Goal: Transaction & Acquisition: Purchase product/service

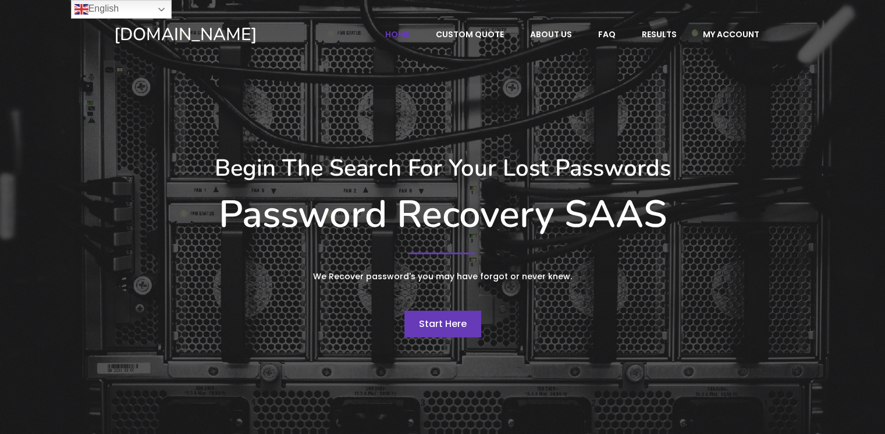
click at [441, 322] on span "Start Here" at bounding box center [443, 323] width 48 height 13
click at [162, 8] on link "English" at bounding box center [121, 9] width 101 height 19
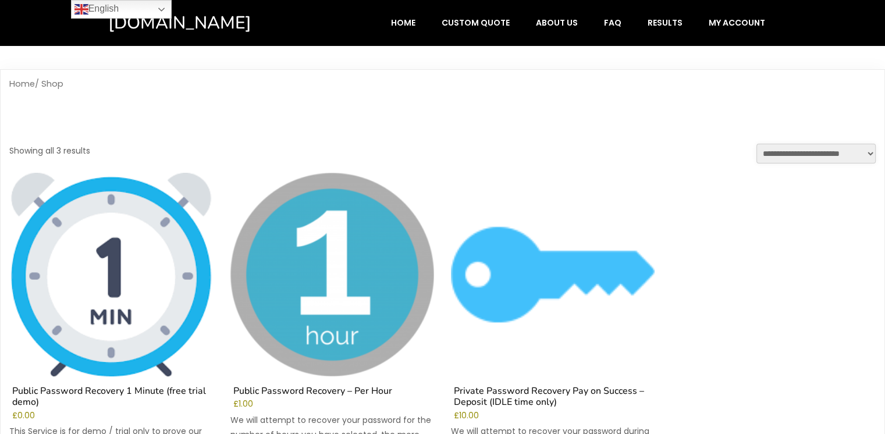
click at [757, 144] on select "**********" at bounding box center [816, 154] width 119 height 20
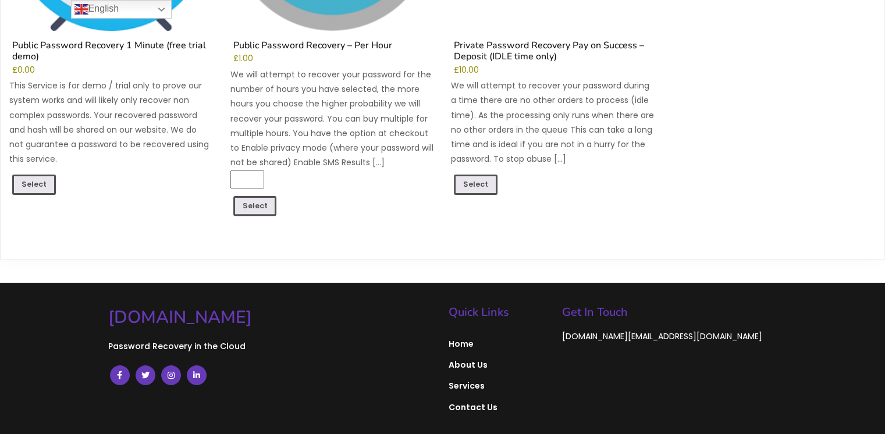
scroll to position [356, 0]
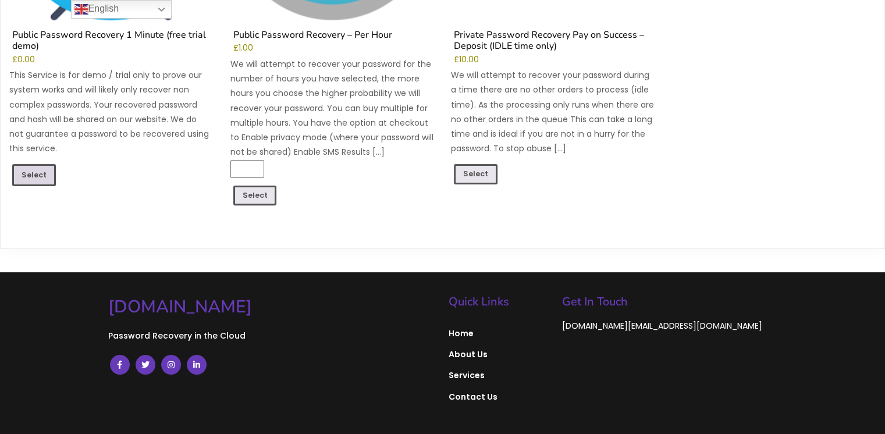
click at [44, 170] on link "Select" at bounding box center [34, 175] width 44 height 22
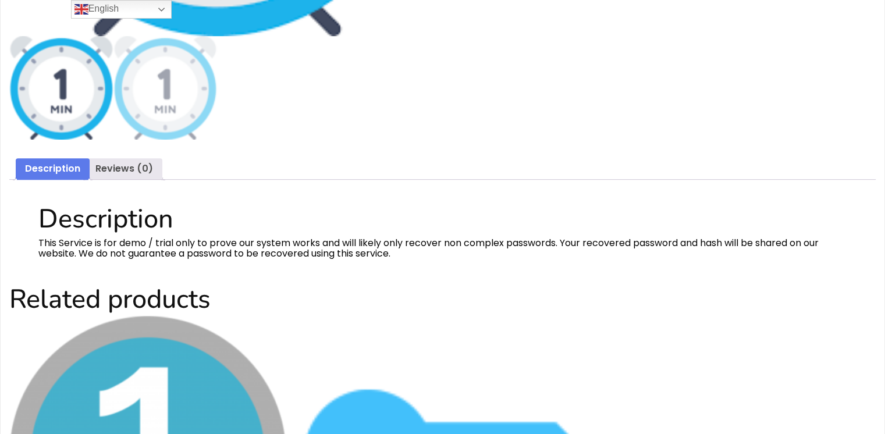
scroll to position [477, 0]
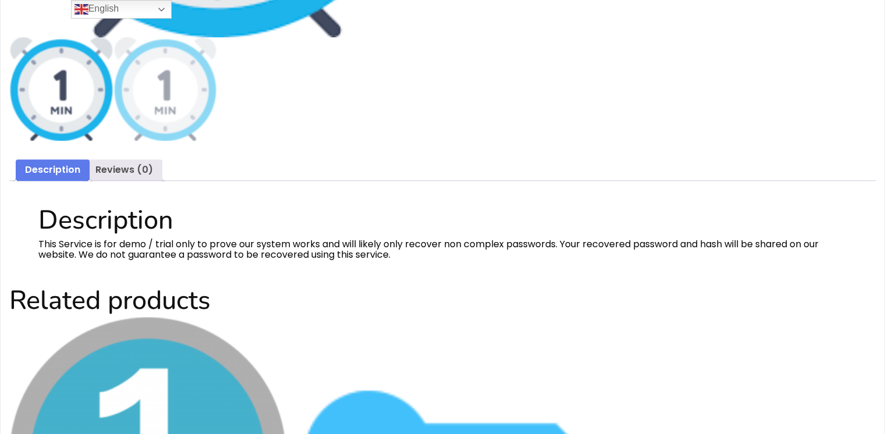
click at [63, 171] on link "Description" at bounding box center [52, 170] width 55 height 22
click at [43, 168] on link "Description" at bounding box center [52, 170] width 55 height 22
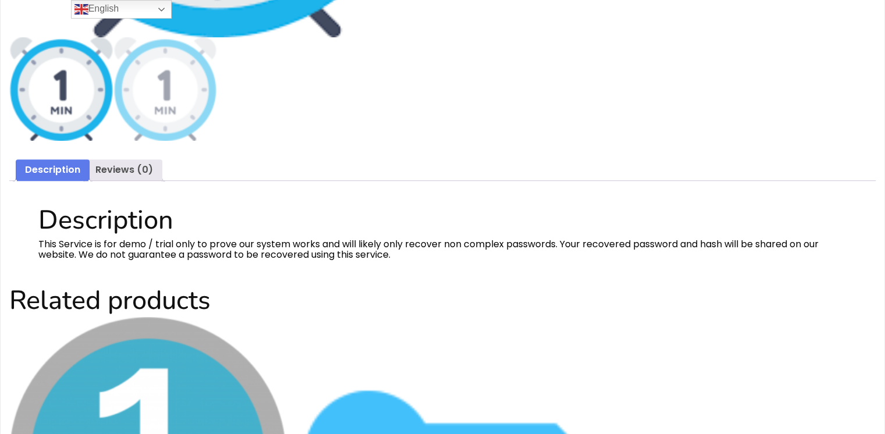
click at [43, 168] on link "Description" at bounding box center [52, 170] width 55 height 22
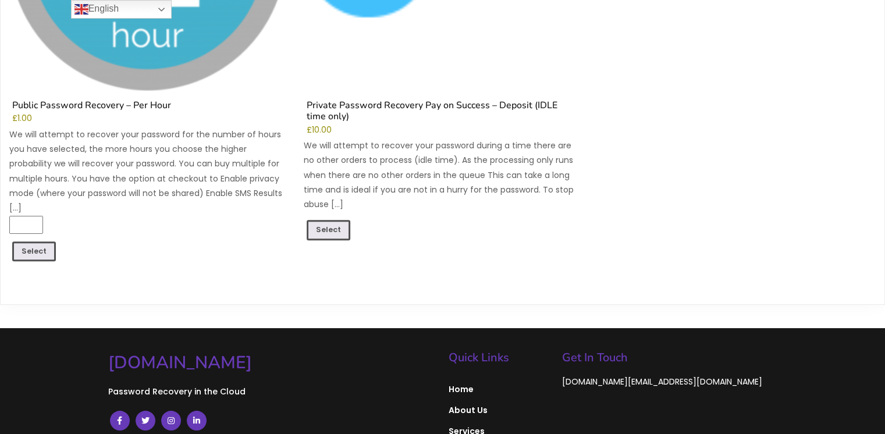
scroll to position [982, 0]
